Goal: Task Accomplishment & Management: Manage account settings

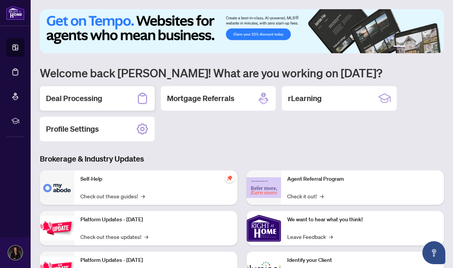
drag, startPoint x: 0, startPoint y: 0, endPoint x: 92, endPoint y: 100, distance: 136.2
click at [92, 100] on h2 "Deal Processing" at bounding box center [74, 98] width 56 height 11
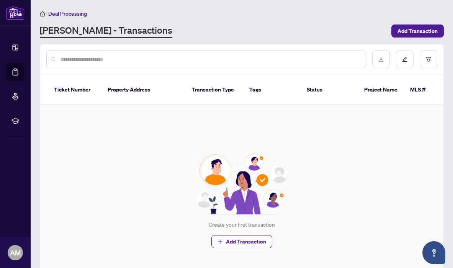
drag, startPoint x: 163, startPoint y: 107, endPoint x: 64, endPoint y: 59, distance: 110.4
click at [64, 59] on input "text" at bounding box center [210, 59] width 299 height 8
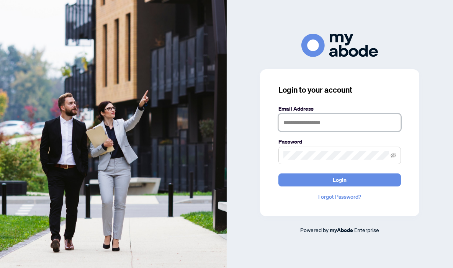
type input "**********"
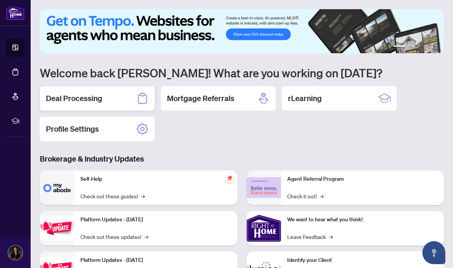
click at [83, 99] on h2 "Deal Processing" at bounding box center [74, 98] width 56 height 11
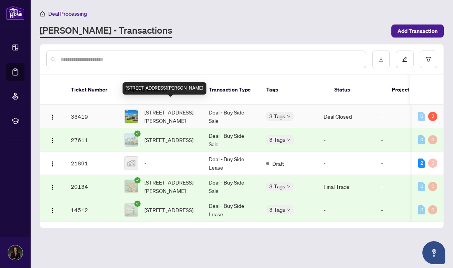
click at [153, 108] on span "[STREET_ADDRESS][PERSON_NAME]" at bounding box center [171, 116] width 52 height 17
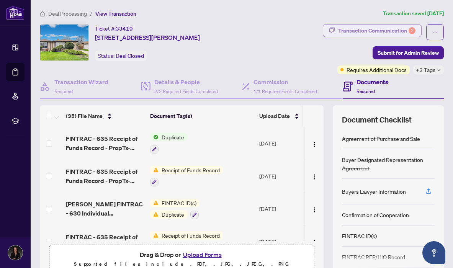
click at [371, 31] on div "Transaction Communication 2" at bounding box center [376, 31] width 77 height 12
